Goal: Task Accomplishment & Management: Manage account settings

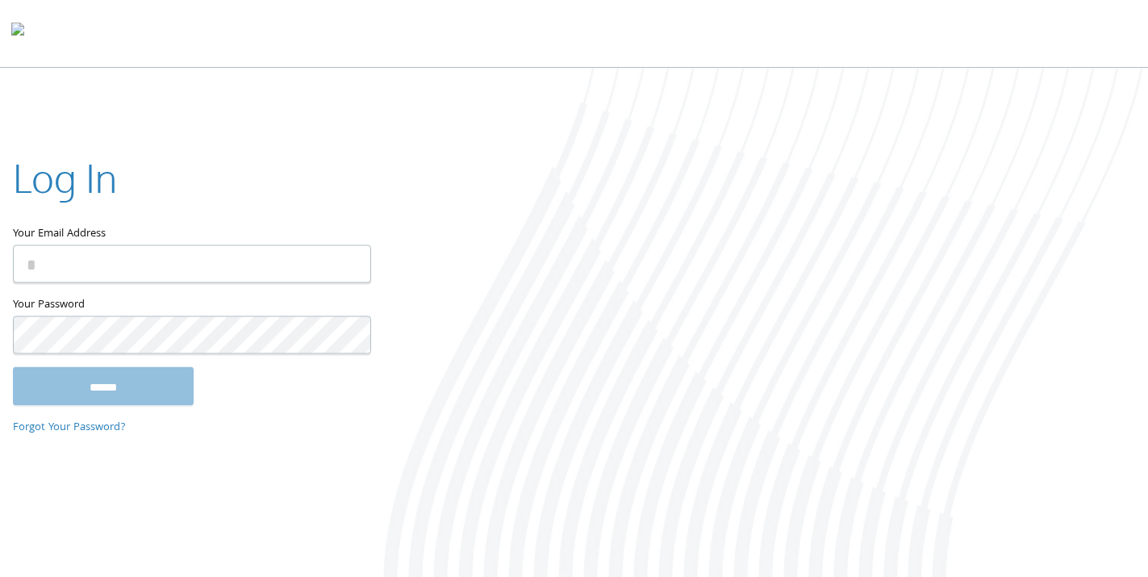
click at [131, 262] on input "Your Email Address" at bounding box center [192, 263] width 358 height 38
type input "**********"
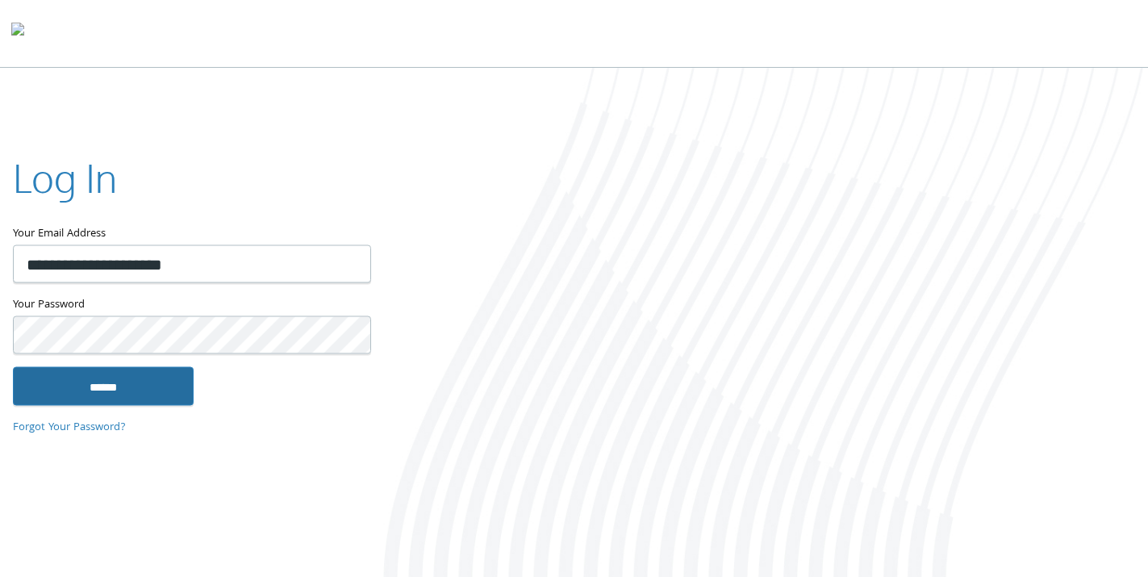
click at [124, 373] on input "******" at bounding box center [103, 385] width 181 height 39
